Goal: Download file/media

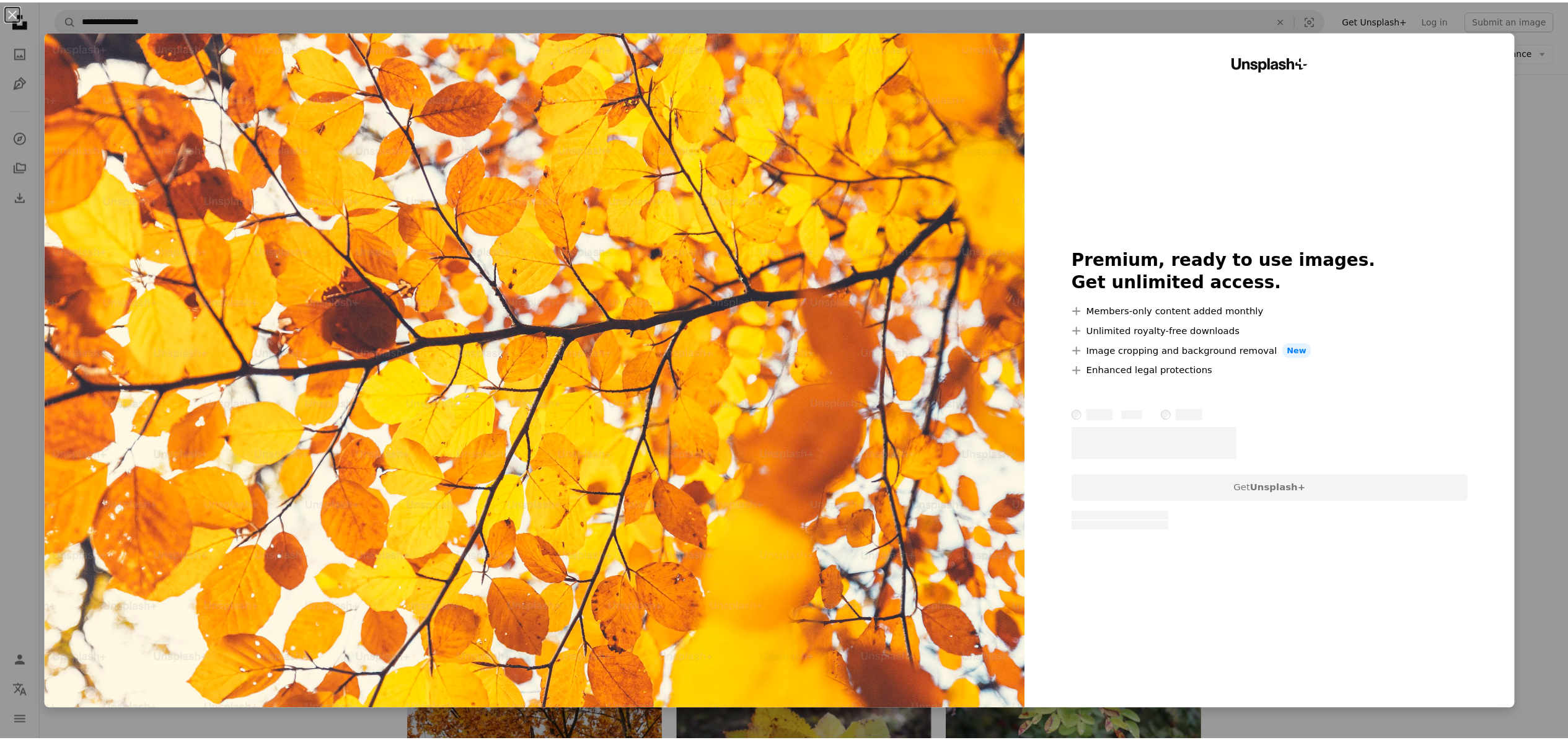
scroll to position [5221, 0]
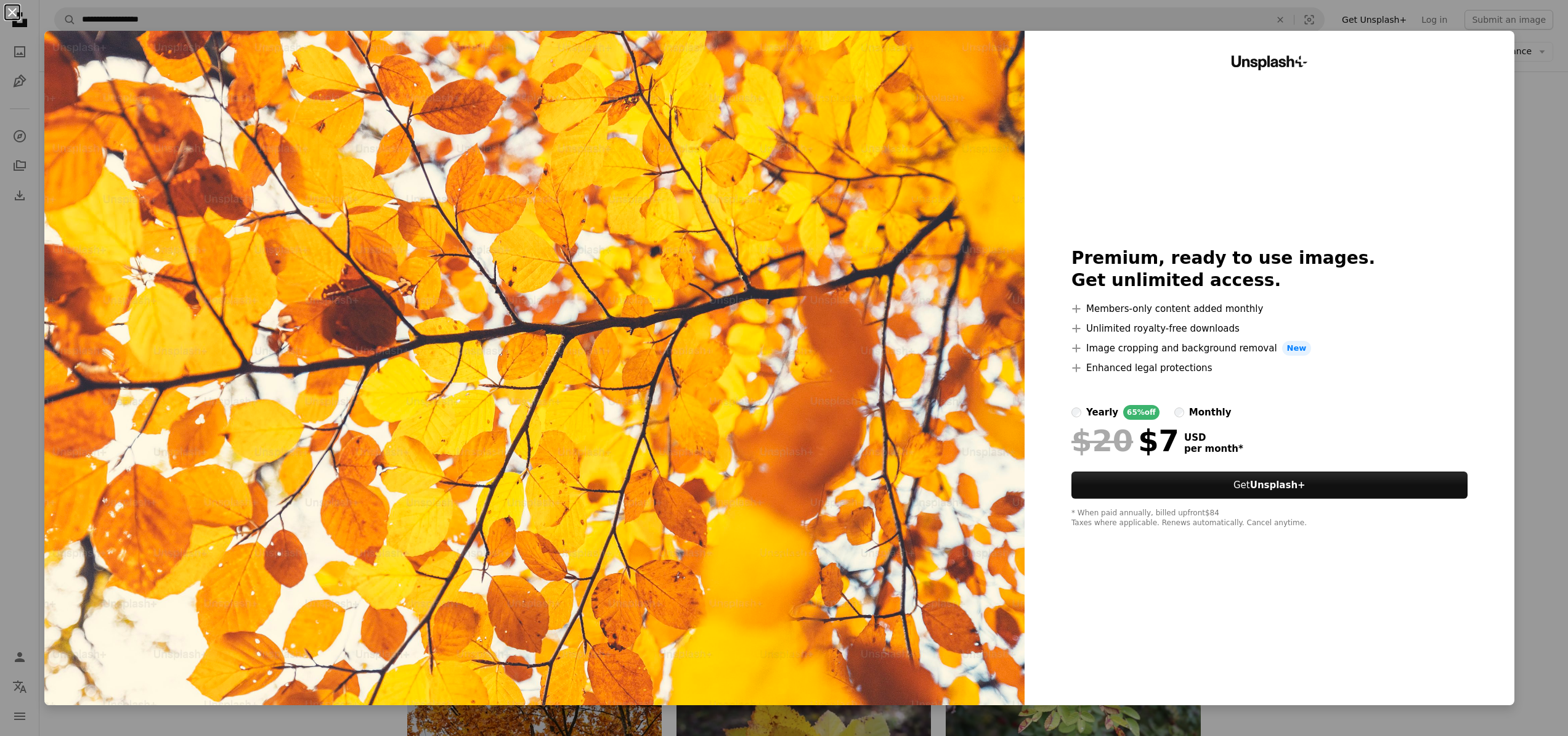
click at [16, 13] on button "An X shape" at bounding box center [12, 12] width 15 height 15
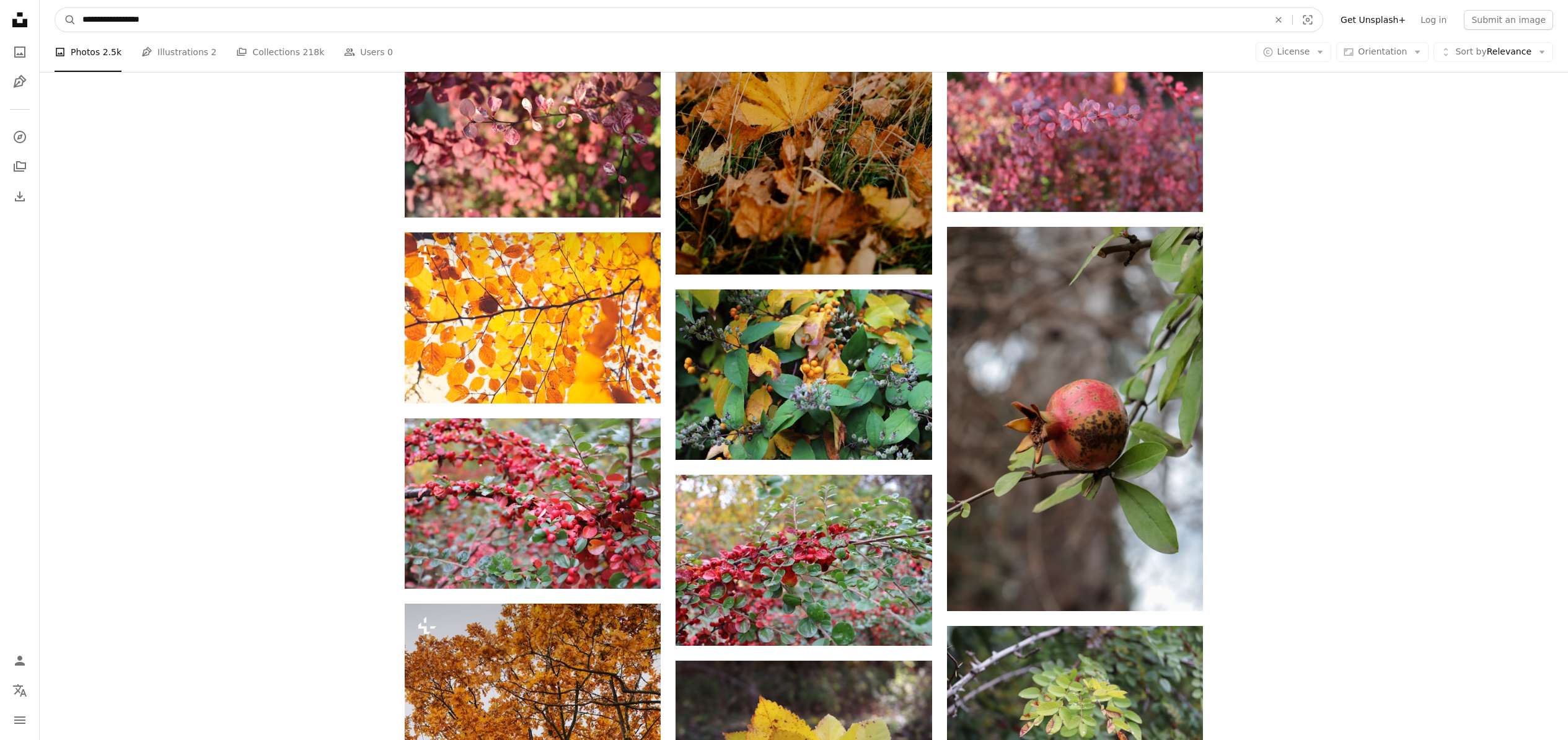
drag, startPoint x: 170, startPoint y: 19, endPoint x: 130, endPoint y: 20, distance: 40.0
click at [130, 20] on input "**********" at bounding box center [671, 19] width 1189 height 24
type input "**********"
click at [55, 8] on button "A magnifying glass" at bounding box center [66, 19] width 21 height 24
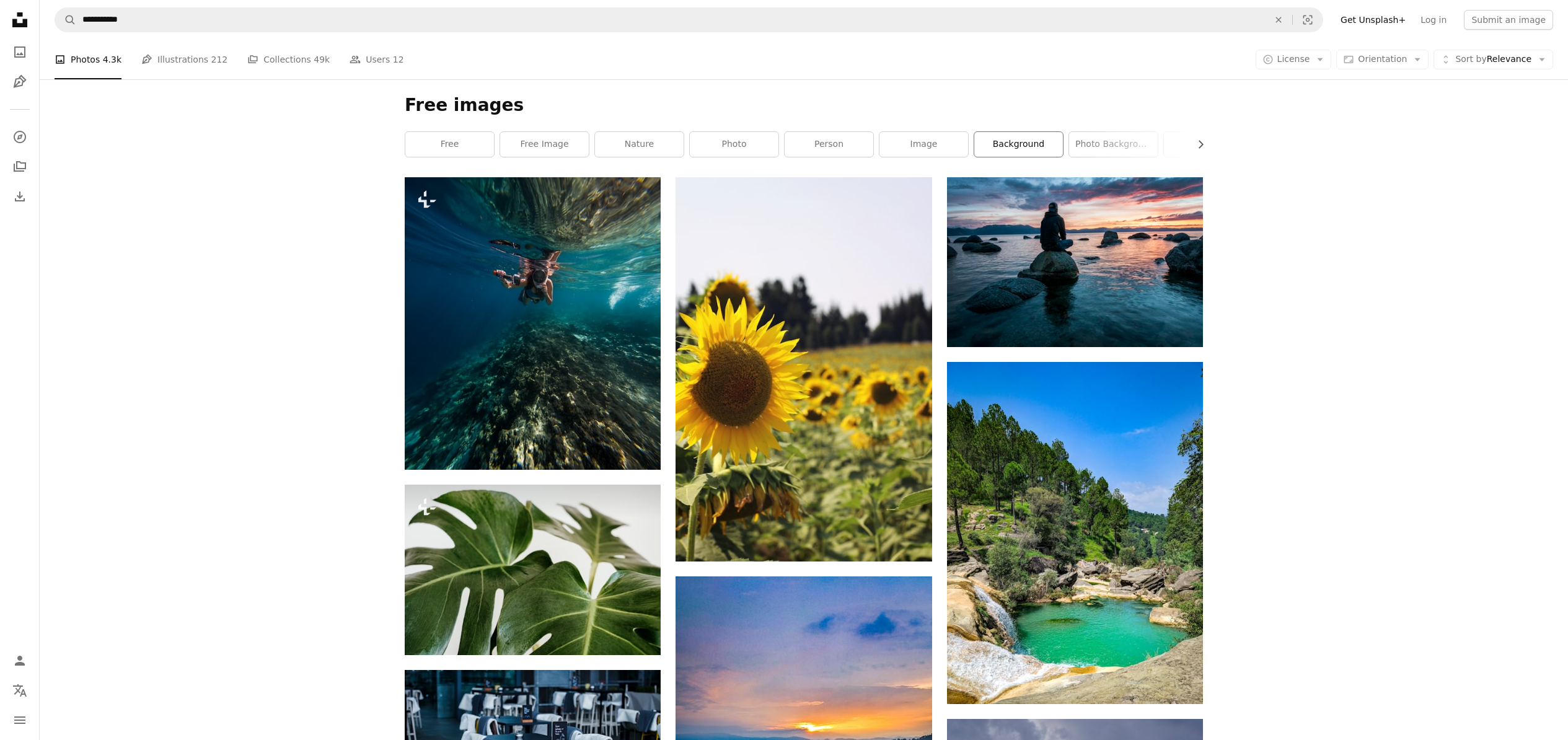
click at [1023, 143] on link "background" at bounding box center [1018, 144] width 89 height 24
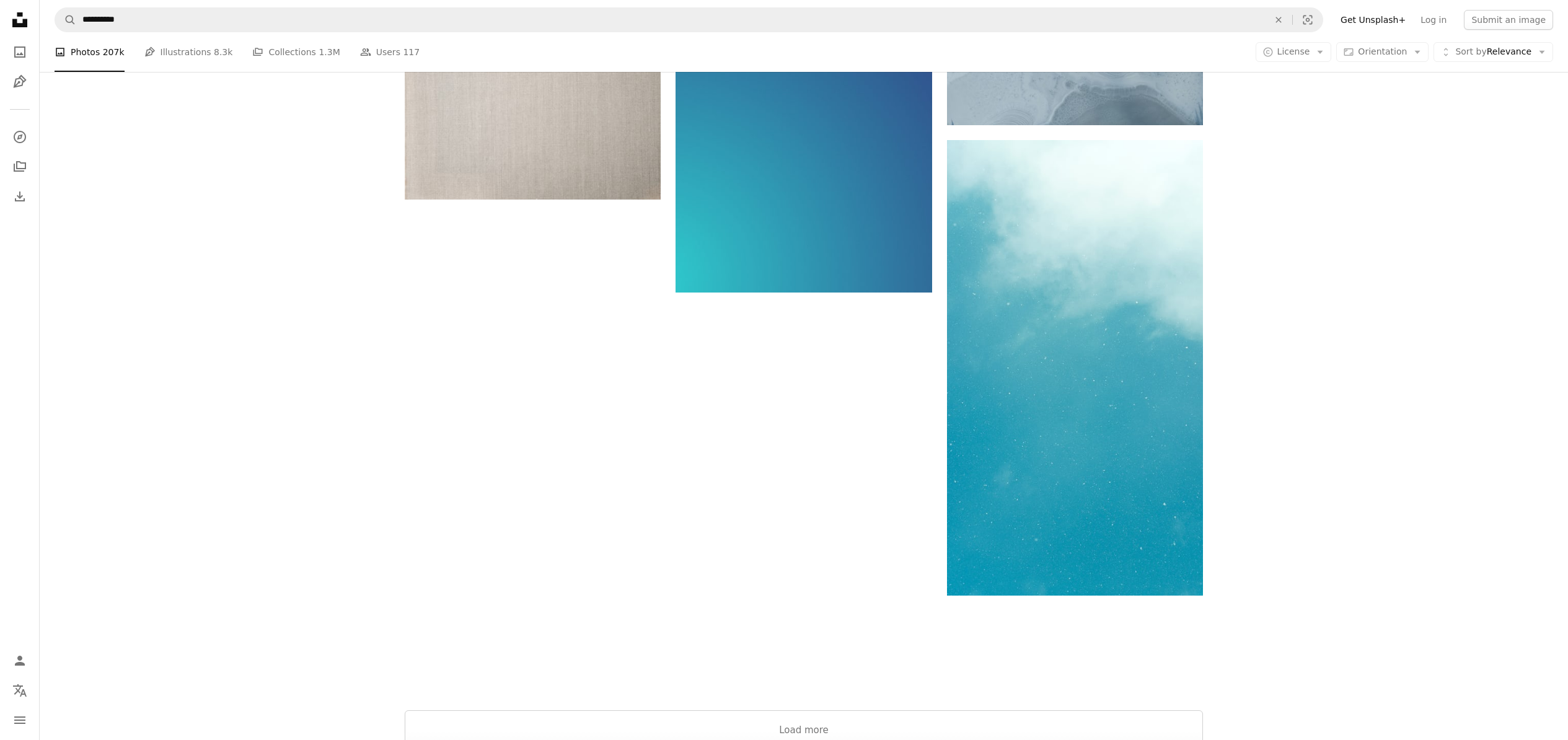
scroll to position [1729, 0]
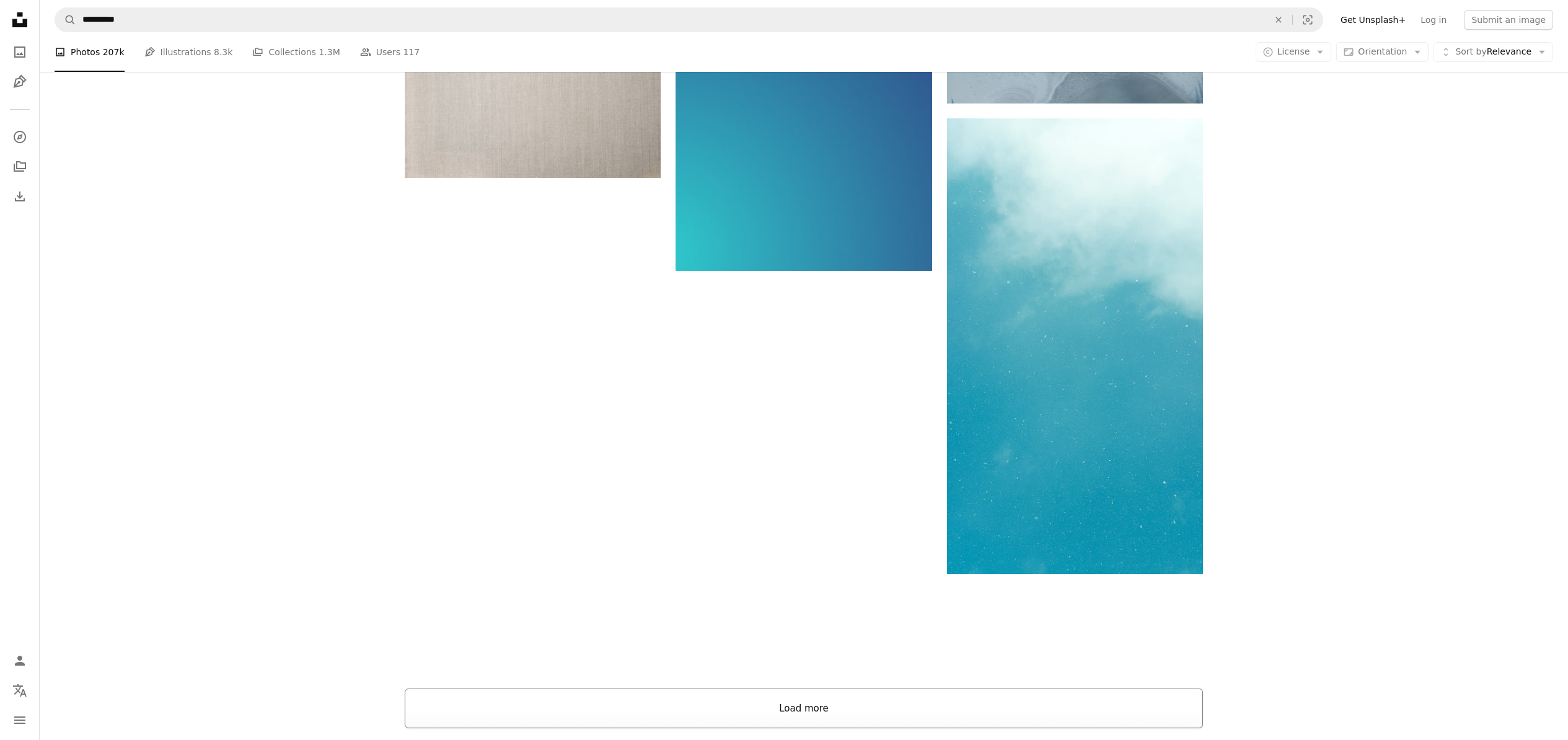
click at [798, 710] on button "Load more" at bounding box center [804, 708] width 798 height 40
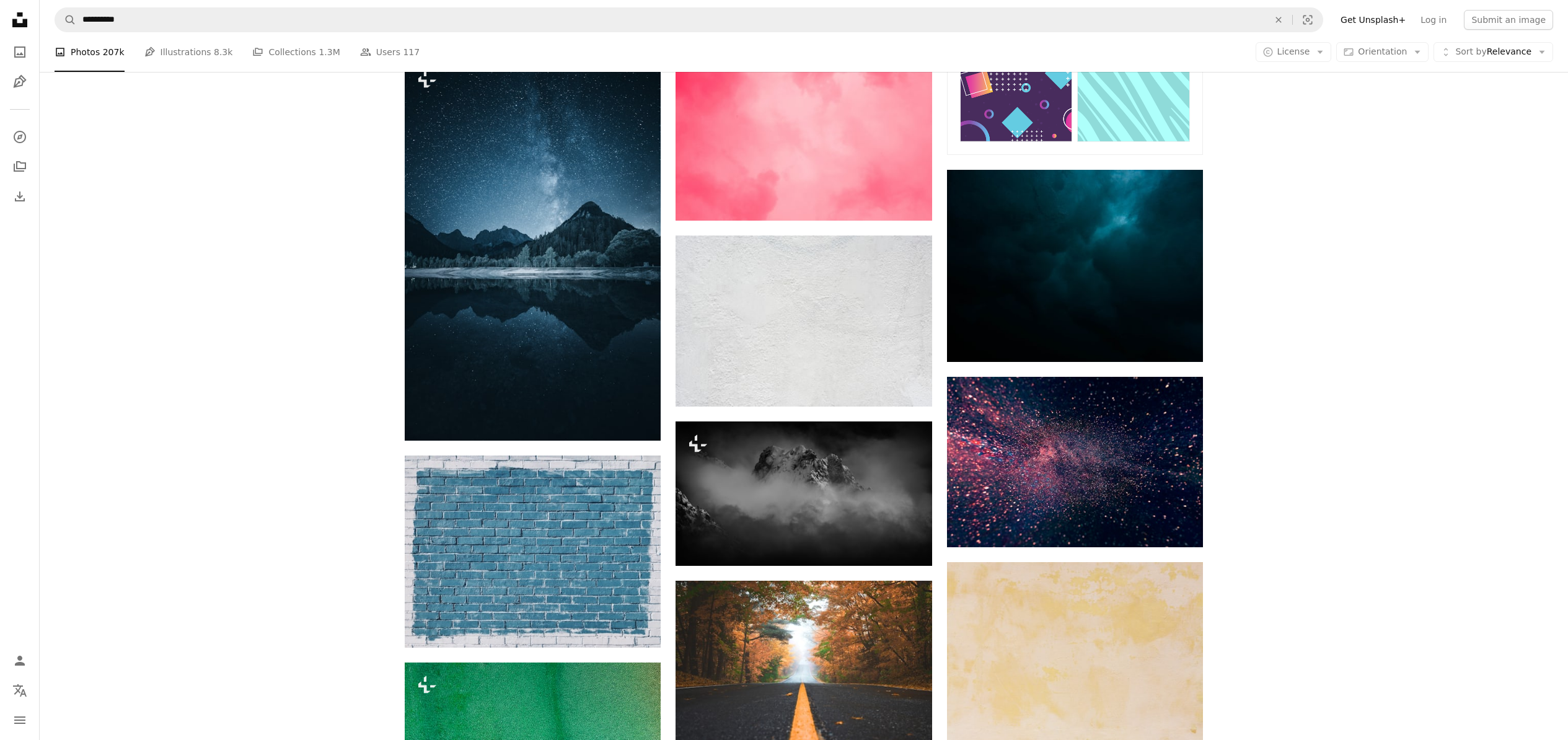
scroll to position [450, 0]
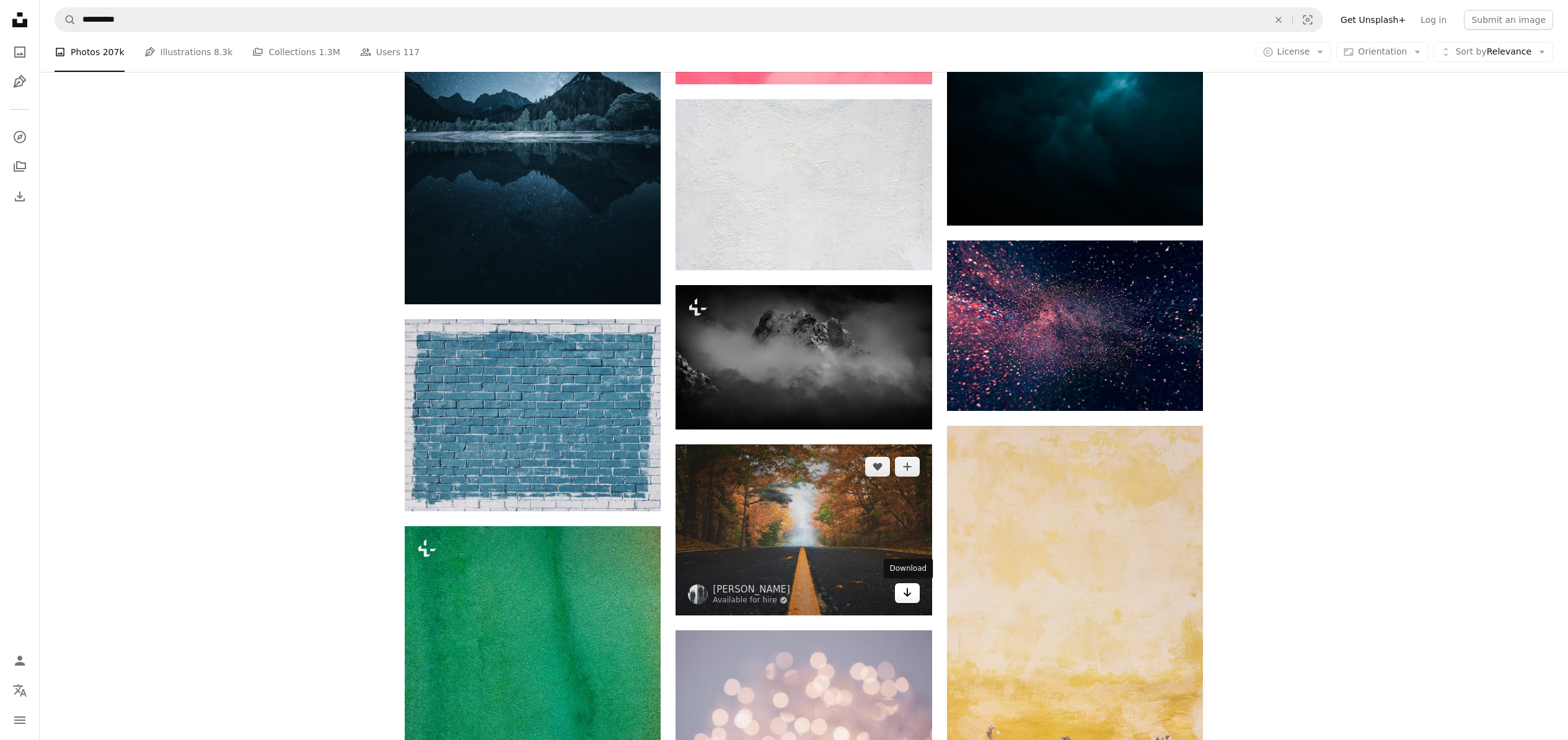
click at [908, 595] on icon "Download" at bounding box center [906, 592] width 8 height 9
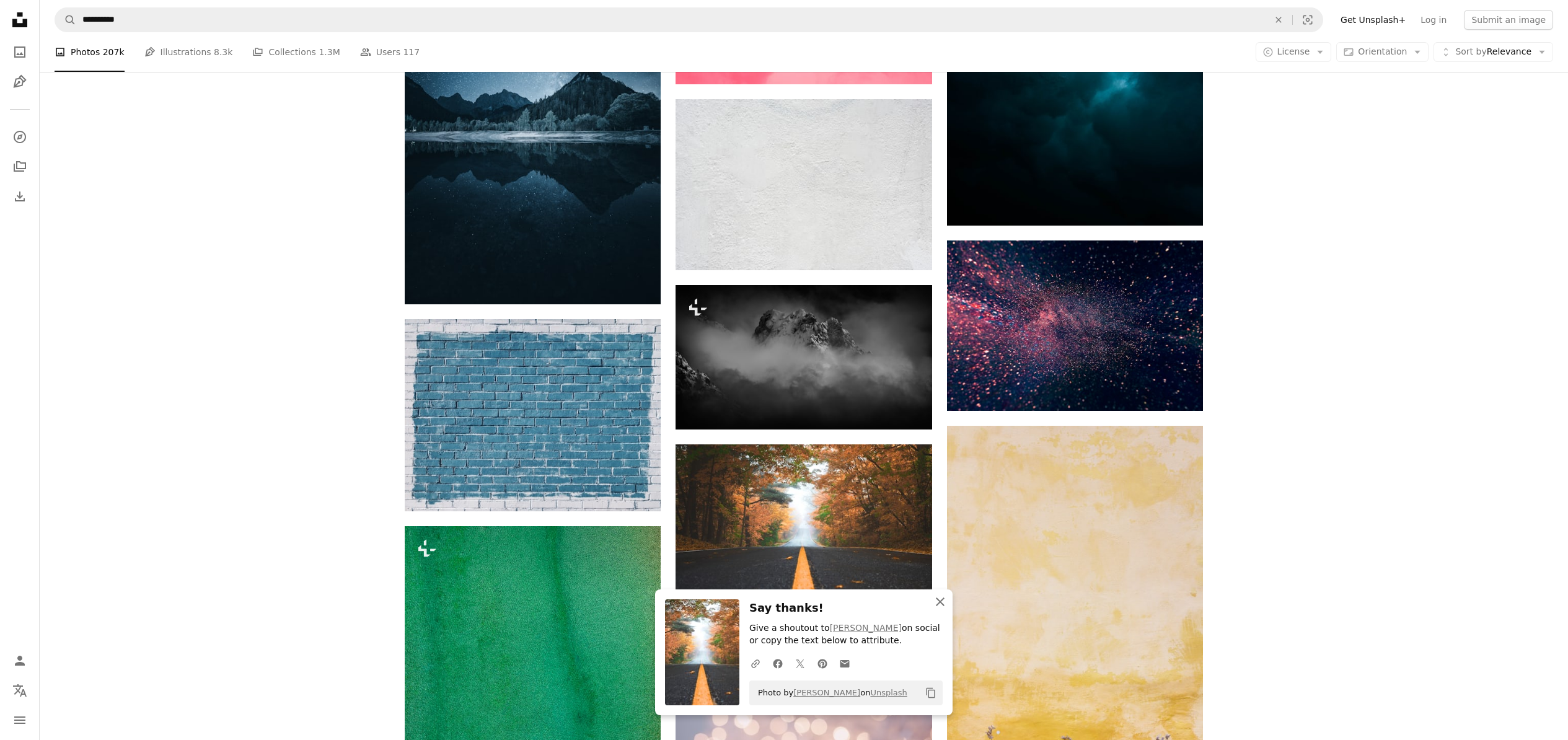
click at [940, 602] on icon "button" at bounding box center [940, 602] width 9 height 9
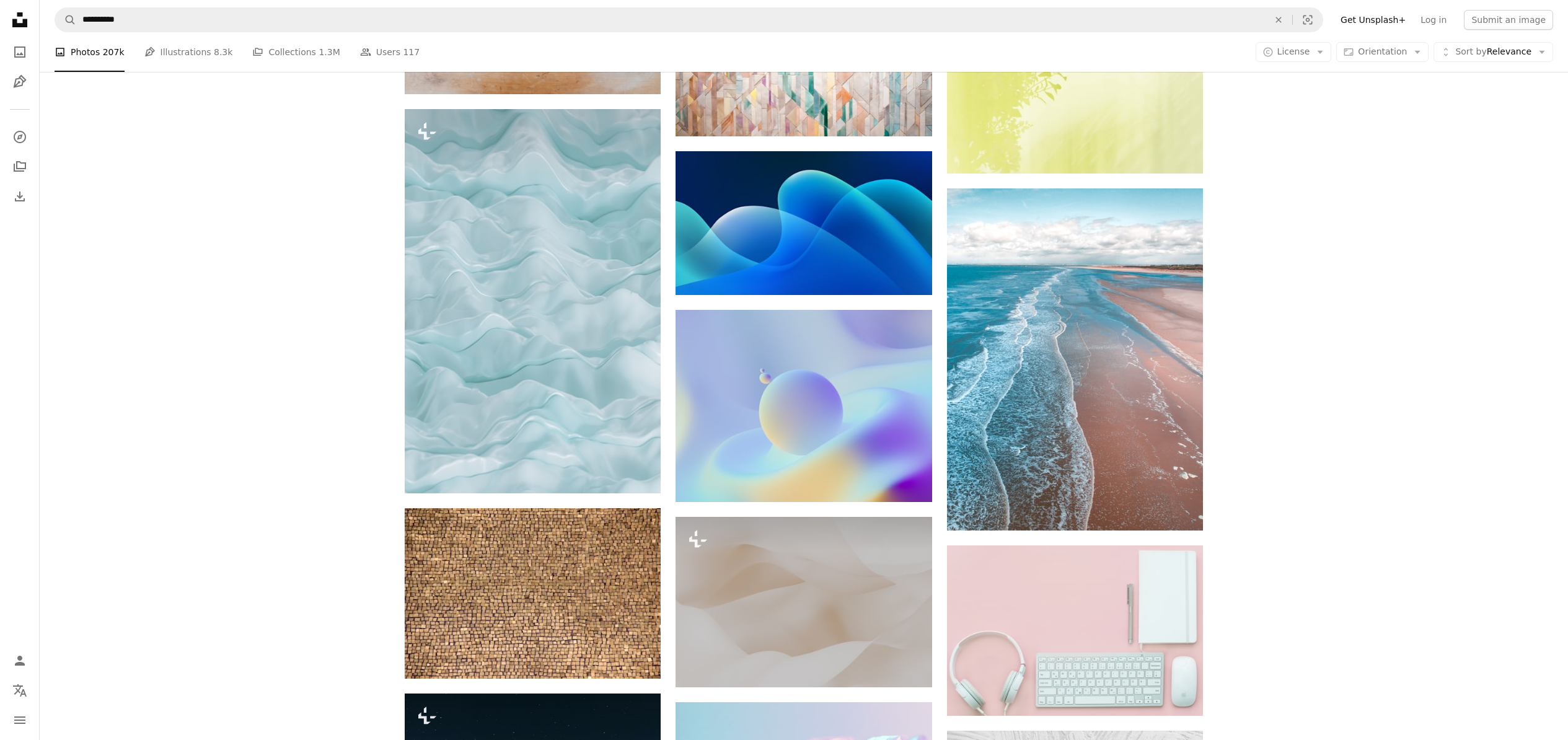
scroll to position [16905, 0]
